Goal: Information Seeking & Learning: Find specific fact

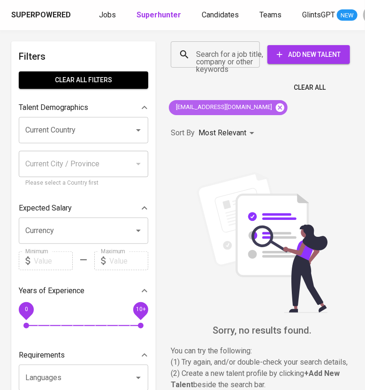
click at [276, 110] on icon at bounding box center [280, 107] width 8 height 8
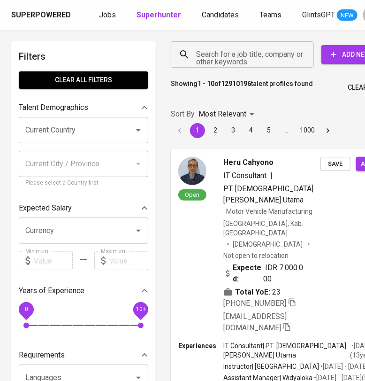
click at [214, 58] on input "Search for a job title, company or other keywords" at bounding box center [245, 55] width 102 height 18
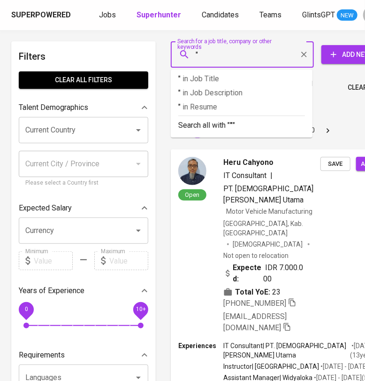
paste input "[PERSON_NAME]"
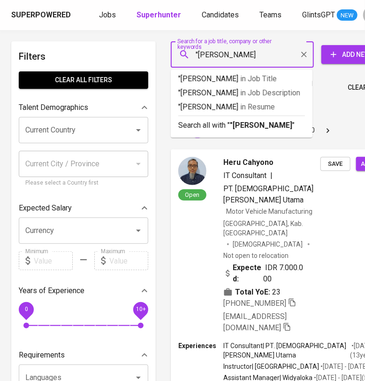
type input ""[PERSON_NAME]""
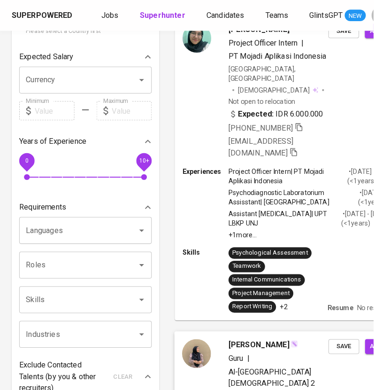
scroll to position [117, 0]
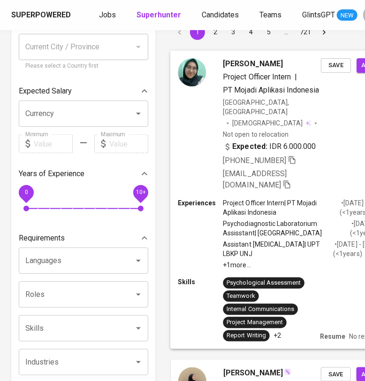
click at [336, 142] on div "[PERSON_NAME] Project Officer Intern | PT Mojadi Aplikasi [GEOGRAPHIC_DATA] [GE…" at bounding box center [290, 124] width 239 height 147
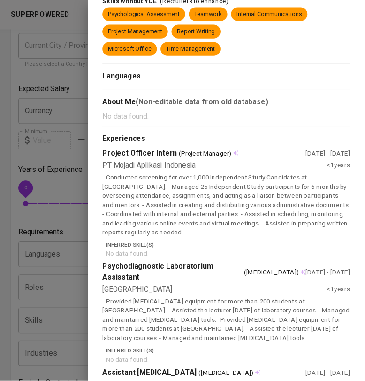
scroll to position [0, 0]
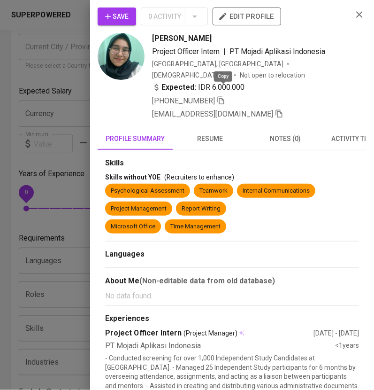
click at [223, 96] on icon "button" at bounding box center [221, 100] width 8 height 8
drag, startPoint x: 350, startPoint y: 20, endPoint x: 371, endPoint y: 69, distance: 53.0
click at [353, 20] on button "button" at bounding box center [360, 15] width 14 height 14
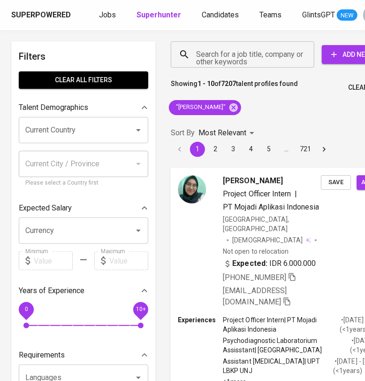
scroll to position [0, 48]
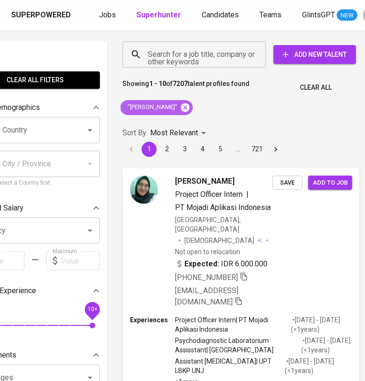
click at [180, 105] on icon at bounding box center [185, 107] width 10 height 10
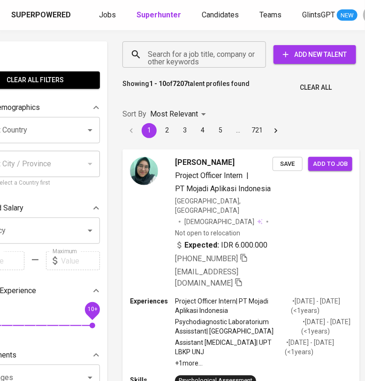
click at [185, 62] on input "Search for a job title, company or other keywords" at bounding box center [197, 55] width 102 height 18
click at [184, 64] on div "Search for a job title, company or other keywords" at bounding box center [195, 54] width 144 height 26
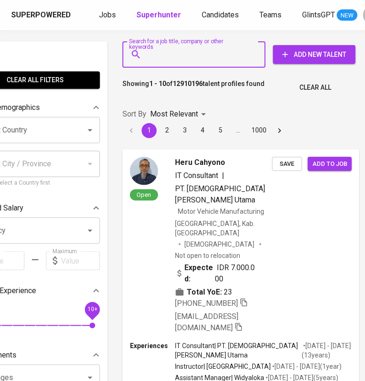
scroll to position [0, 47]
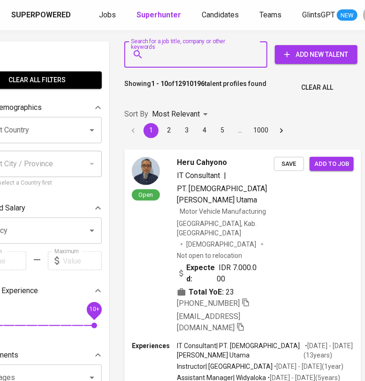
paste input "[PERSON_NAME]"
type input ""[PERSON_NAME]""
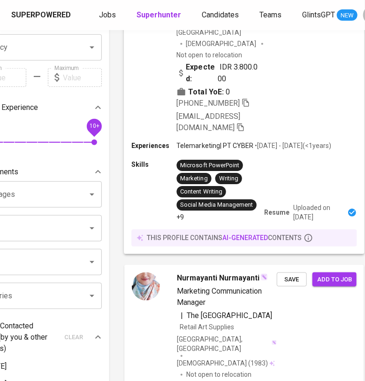
scroll to position [117, 47]
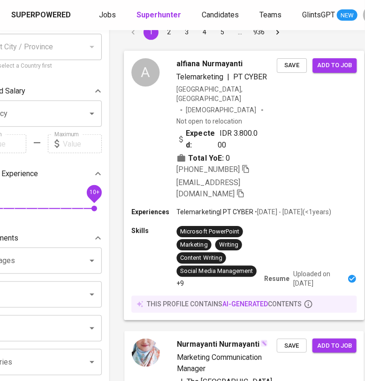
click at [327, 166] on div "A alfiana Nurmayanti Telemarketing | PT CYBER [GEOGRAPHIC_DATA], [GEOGRAPHIC_DA…" at bounding box center [244, 129] width 241 height 156
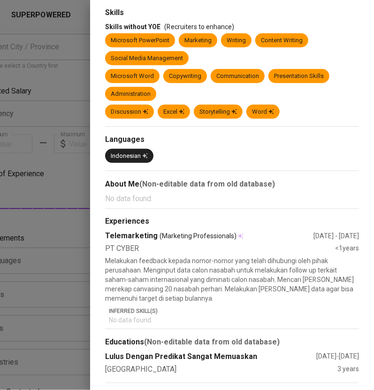
scroll to position [0, 0]
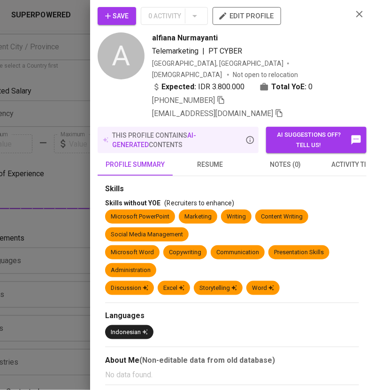
click at [218, 162] on span "resume" at bounding box center [210, 165] width 64 height 12
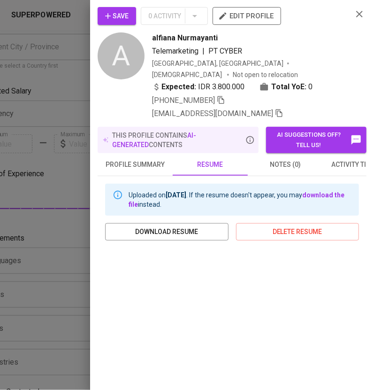
scroll to position [118, 0]
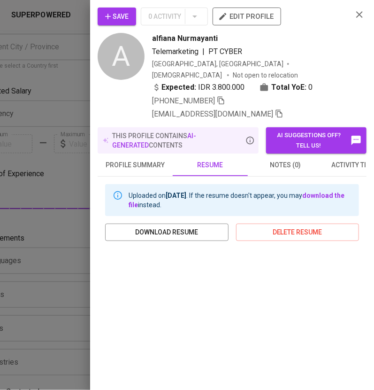
click at [354, 13] on icon "button" at bounding box center [359, 14] width 11 height 11
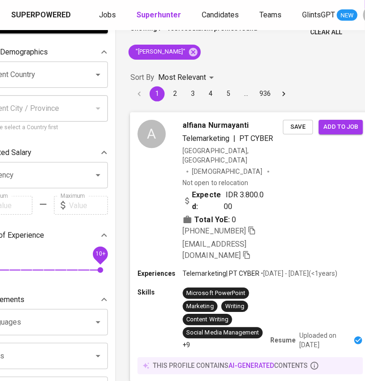
scroll to position [0, 40]
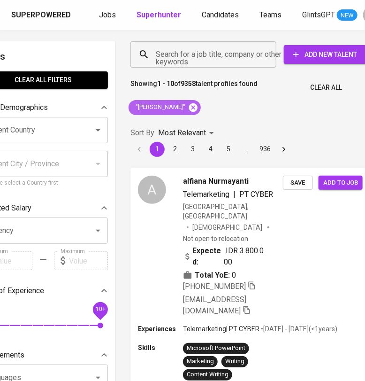
click at [195, 109] on icon at bounding box center [193, 107] width 8 height 8
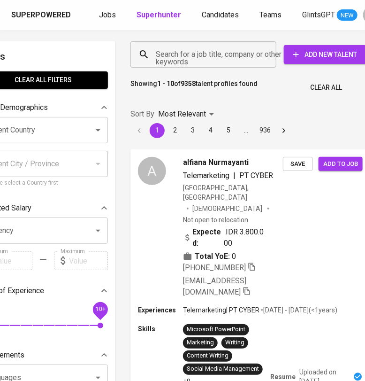
click at [216, 56] on input "Search for a job title, company or other keywords" at bounding box center [206, 55] width 105 height 18
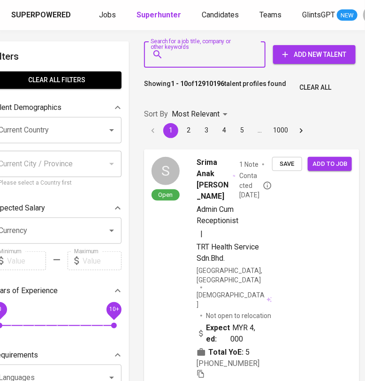
scroll to position [0, 24]
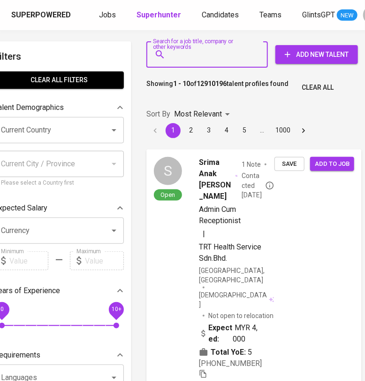
paste input "nelitantiii@gmail.com"
type input "nelitantiii@gmail.com"
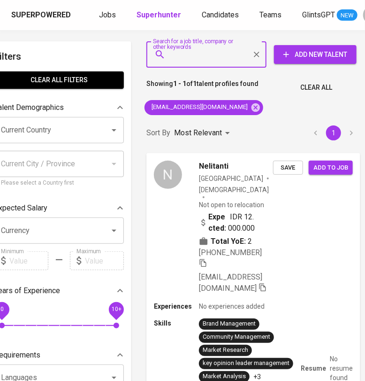
scroll to position [0, 22]
